Goal: Transaction & Acquisition: Register for event/course

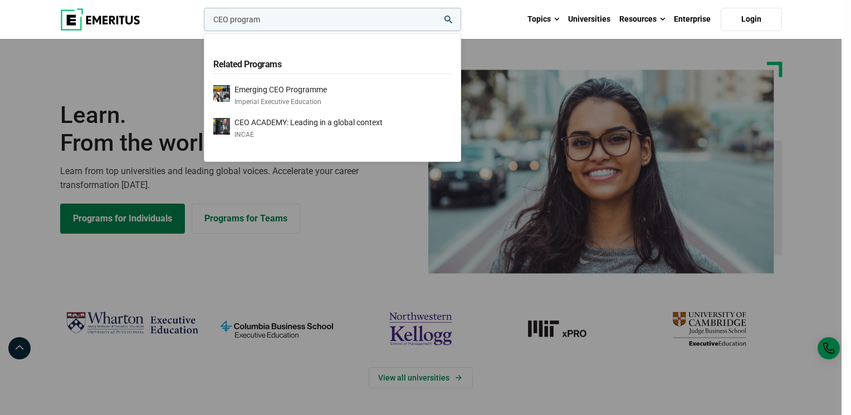
type input "CEO program"
click at [202, 22] on button "search" at bounding box center [202, 22] width 0 height 0
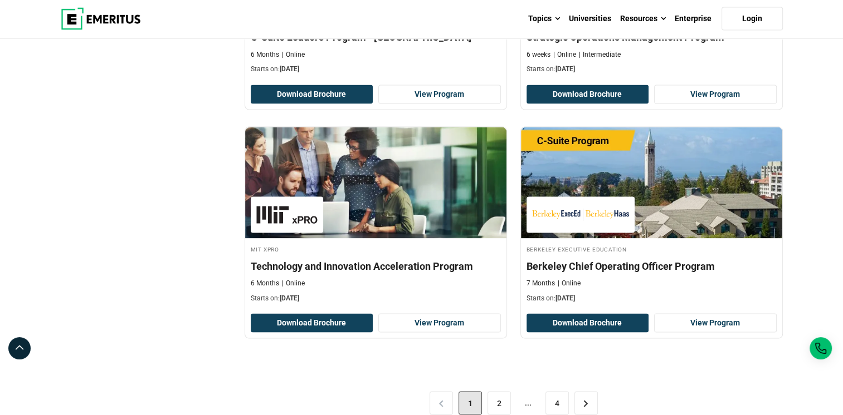
scroll to position [2395, 0]
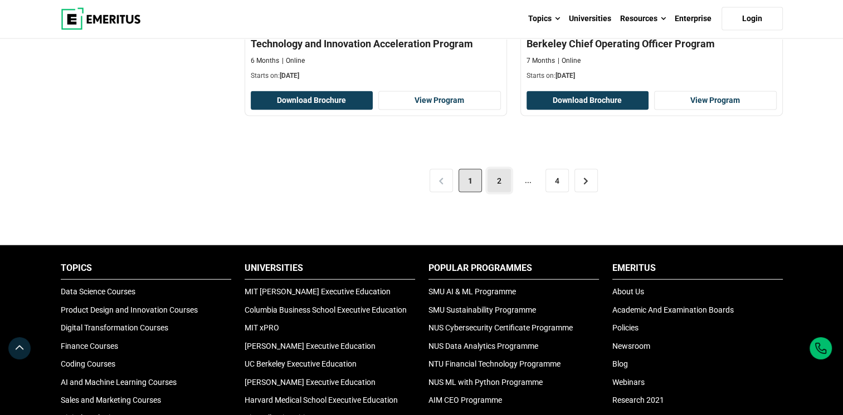
click at [498, 176] on link "2" at bounding box center [498, 180] width 23 height 23
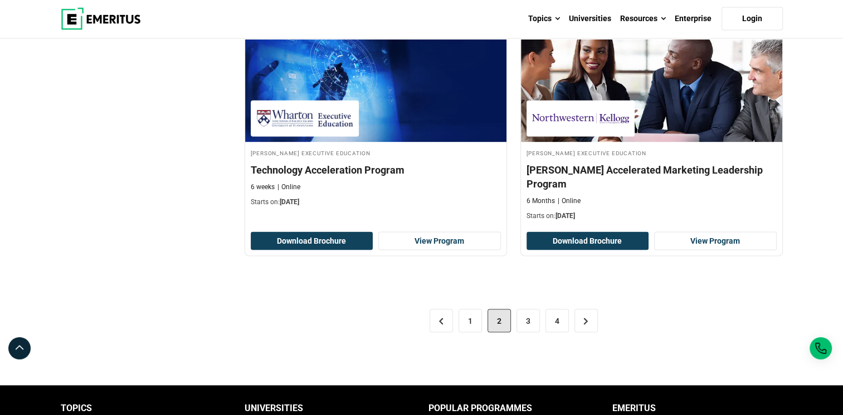
scroll to position [2354, 0]
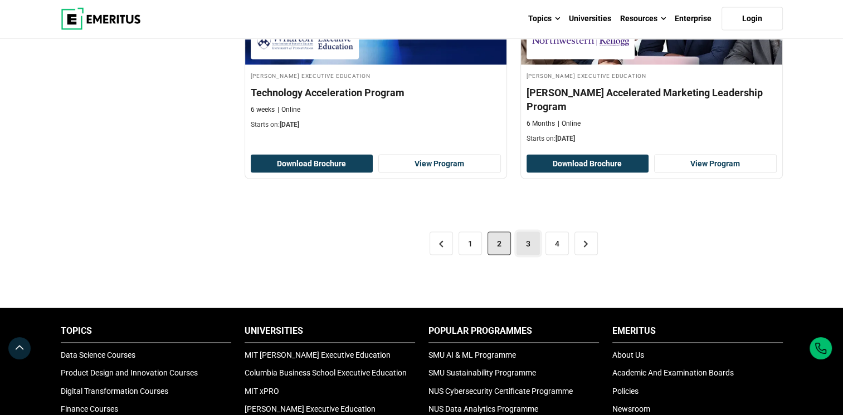
click at [531, 232] on link "3" at bounding box center [527, 243] width 23 height 23
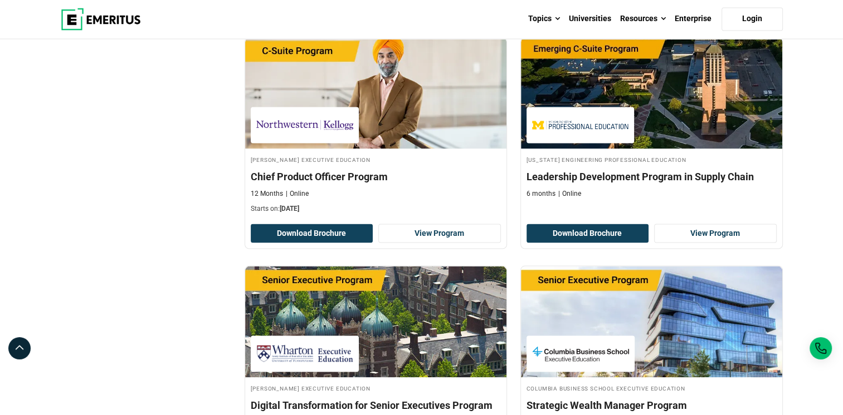
scroll to position [2176, 0]
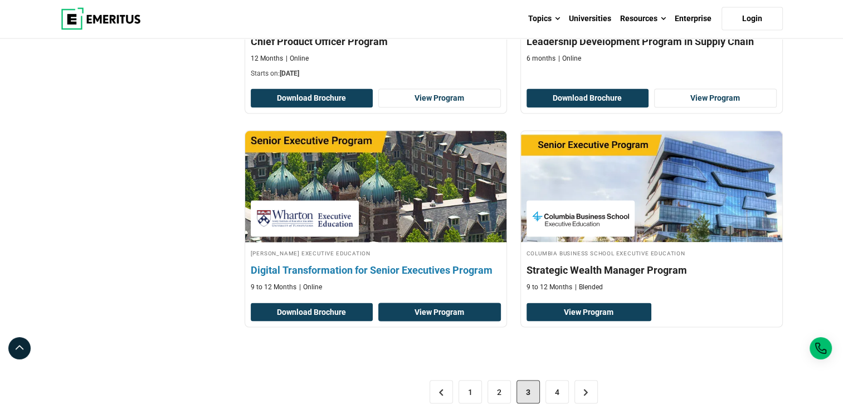
click at [433, 303] on link "View Program" at bounding box center [439, 312] width 123 height 19
